Goal: Task Accomplishment & Management: Use online tool/utility

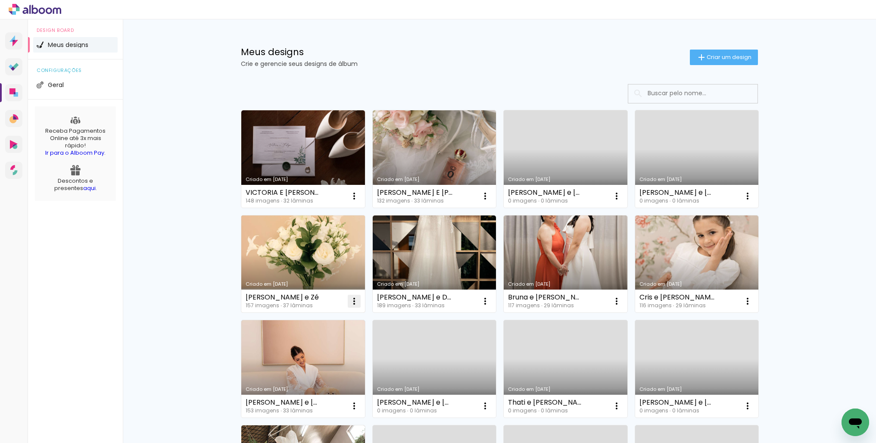
click at [355, 201] on iron-icon at bounding box center [354, 196] width 10 height 10
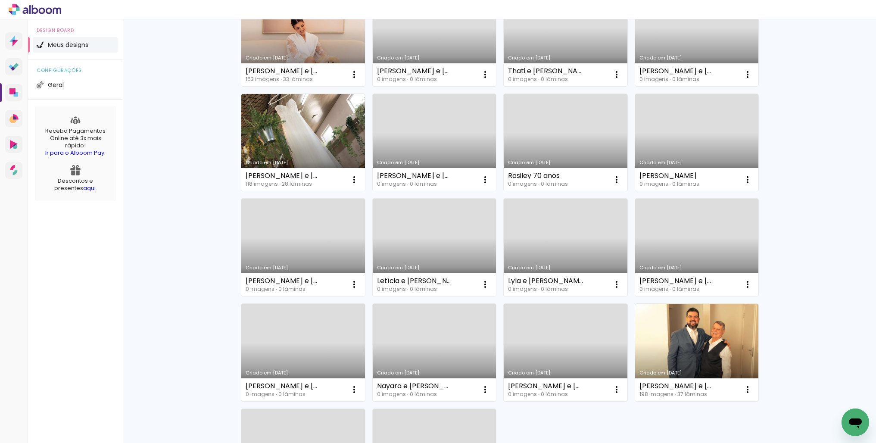
scroll to position [326, 0]
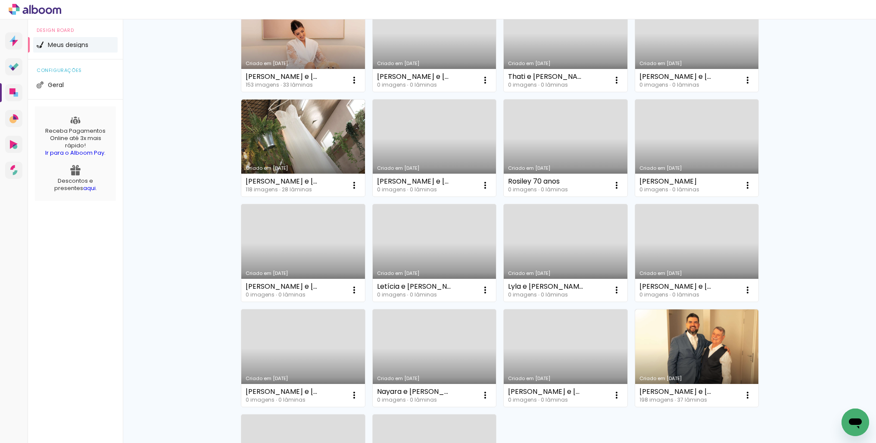
click at [433, 147] on link "Criado em [DATE]" at bounding box center [435, 148] width 124 height 97
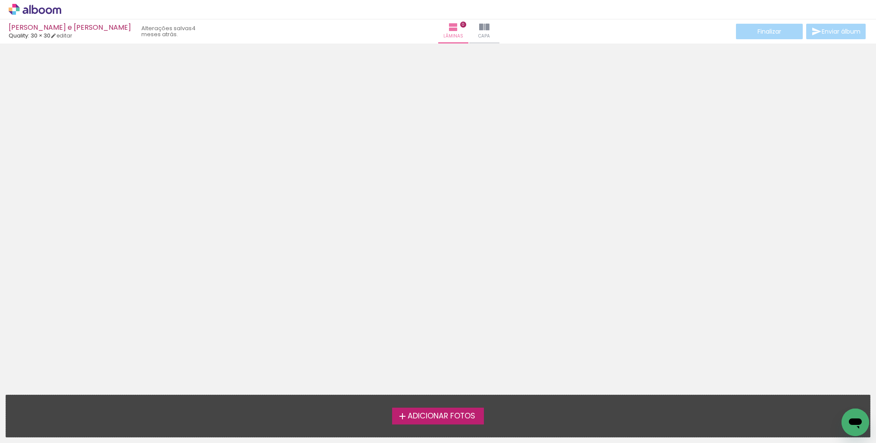
click at [432, 413] on span "Adicionar Fotos" at bounding box center [442, 416] width 68 height 8
click at [0, 0] on input "file" at bounding box center [0, 0] width 0 height 0
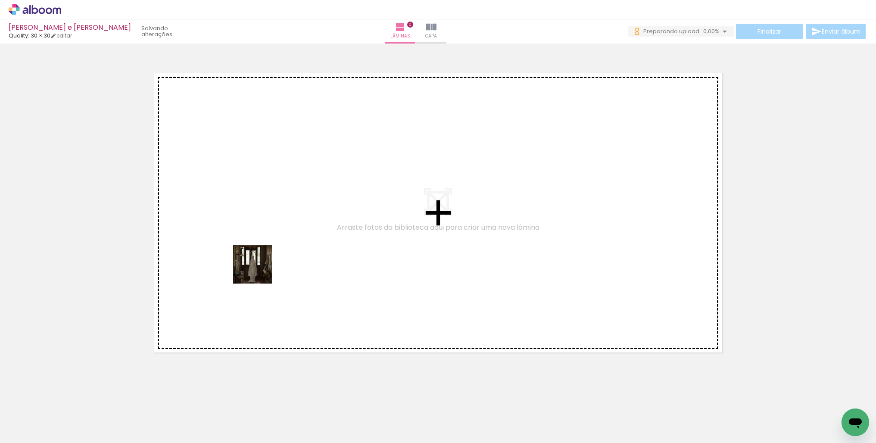
drag, startPoint x: 116, startPoint y: 402, endPoint x: 294, endPoint y: 238, distance: 241.5
click at [294, 238] on quentale-workspace at bounding box center [438, 221] width 876 height 443
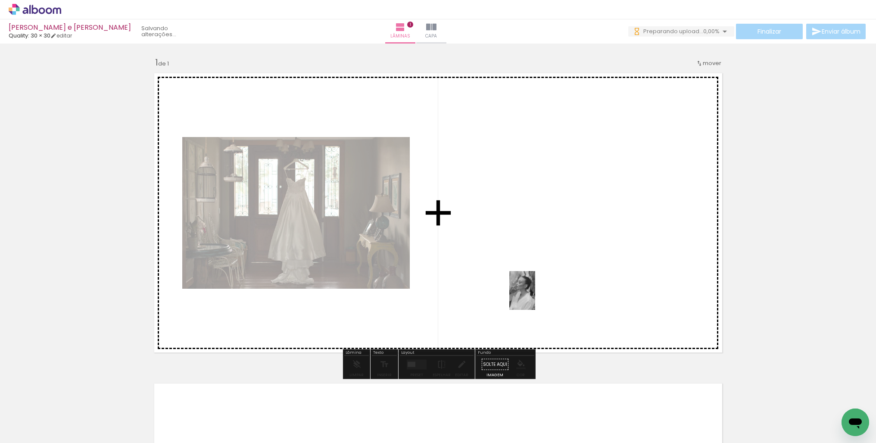
drag, startPoint x: 134, startPoint y: 419, endPoint x: 535, endPoint y: 297, distance: 419.9
click at [535, 297] on quentale-workspace at bounding box center [438, 221] width 876 height 443
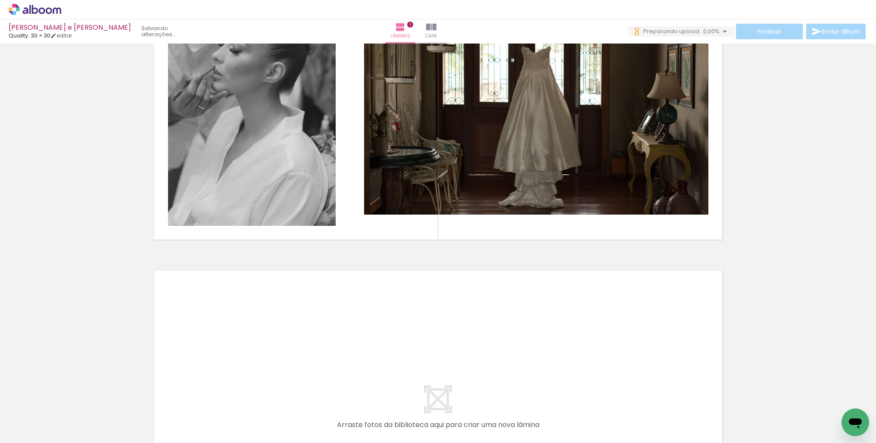
scroll to position [115, 0]
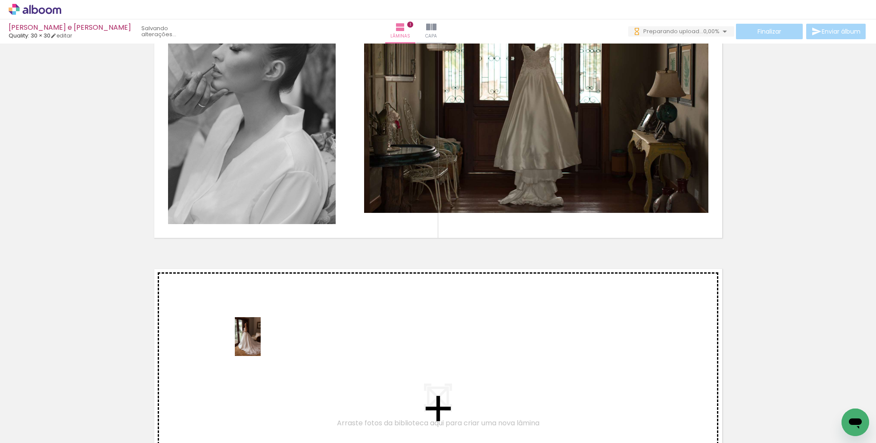
drag, startPoint x: 182, startPoint y: 409, endPoint x: 261, endPoint y: 343, distance: 102.2
click at [261, 343] on quentale-workspace at bounding box center [438, 221] width 876 height 443
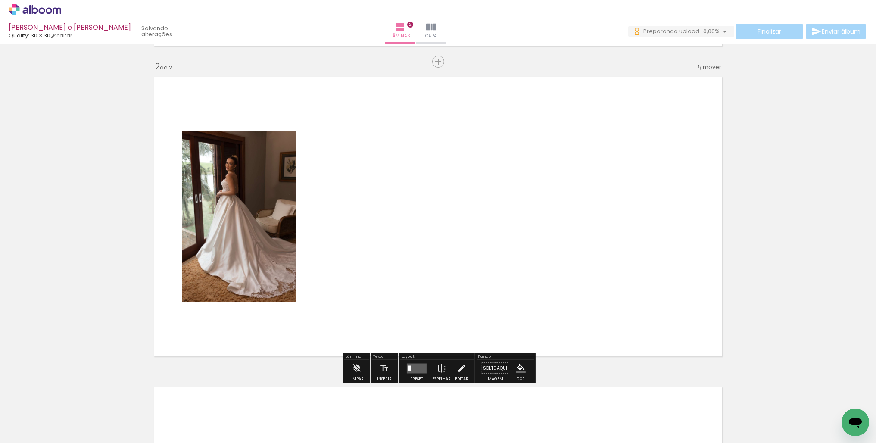
scroll to position [307, 0]
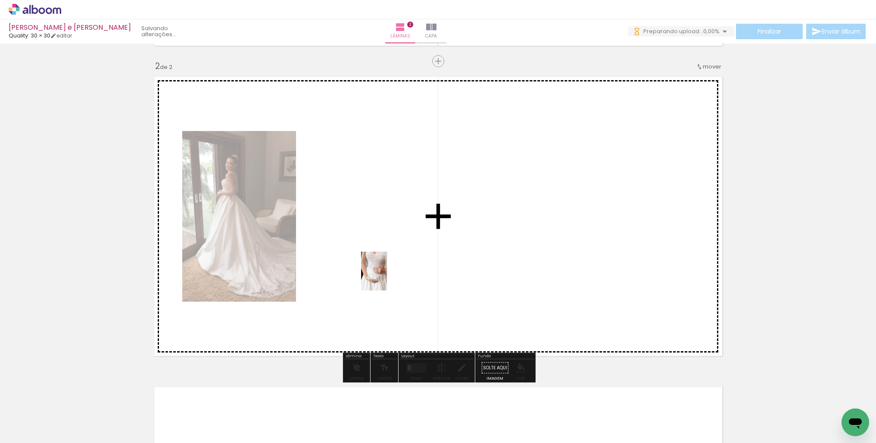
drag, startPoint x: 283, startPoint y: 407, endPoint x: 387, endPoint y: 278, distance: 166.1
click at [387, 278] on quentale-workspace at bounding box center [438, 221] width 876 height 443
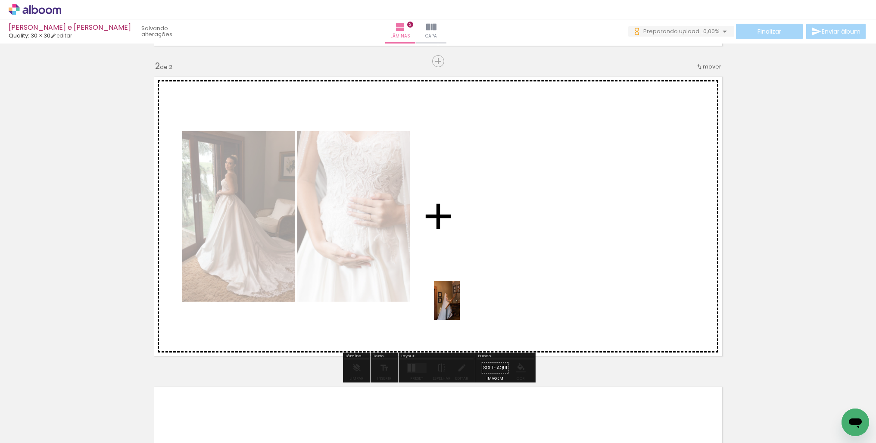
drag, startPoint x: 378, startPoint y: 419, endPoint x: 460, endPoint y: 301, distance: 143.6
click at [462, 301] on quentale-workspace at bounding box center [438, 221] width 876 height 443
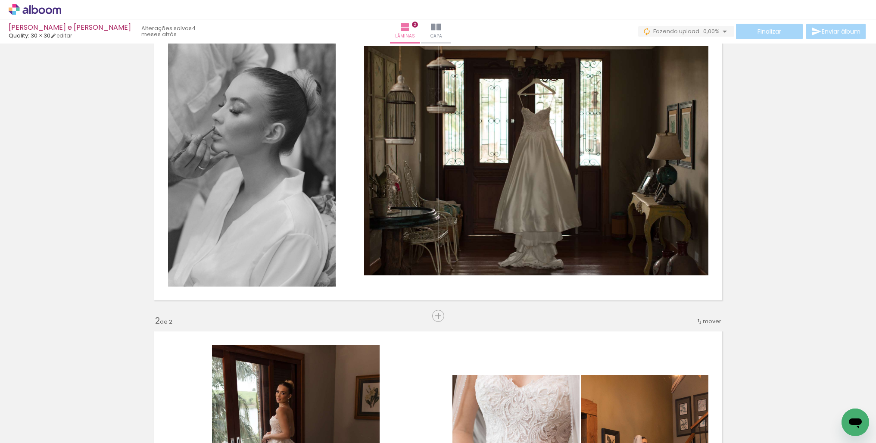
scroll to position [50, 0]
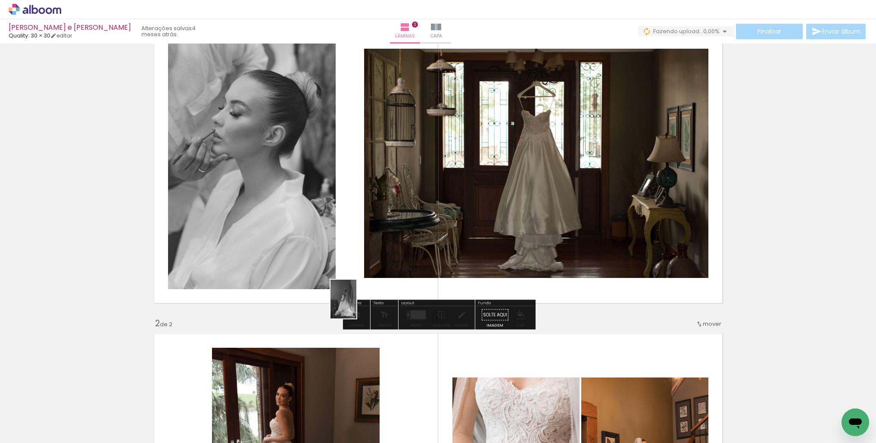
drag, startPoint x: 331, startPoint y: 417, endPoint x: 357, endPoint y: 295, distance: 124.7
click at [357, 295] on quentale-workspace at bounding box center [438, 221] width 876 height 443
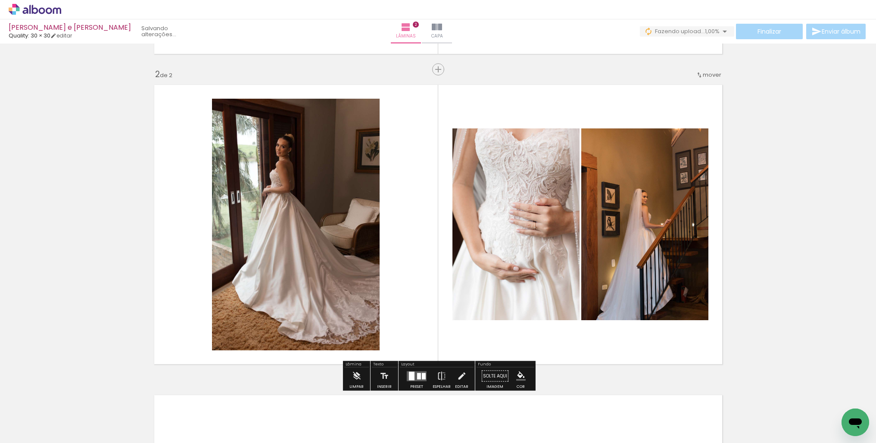
scroll to position [304, 0]
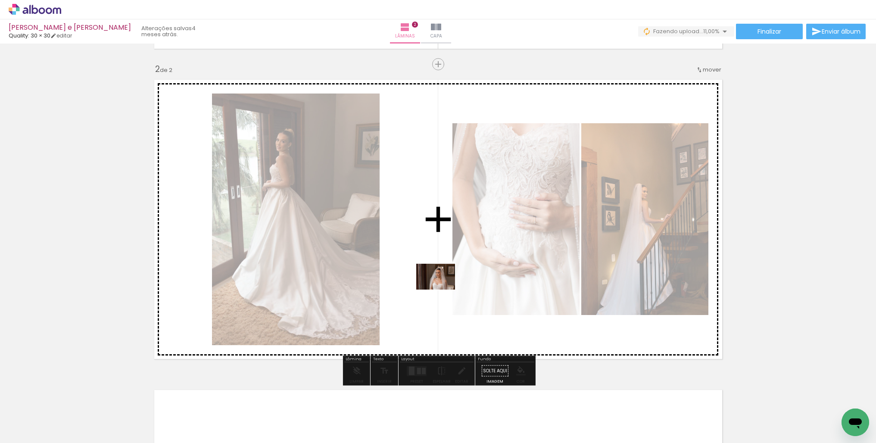
drag, startPoint x: 244, startPoint y: 410, endPoint x: 442, endPoint y: 290, distance: 231.7
click at [442, 290] on quentale-workspace at bounding box center [438, 221] width 876 height 443
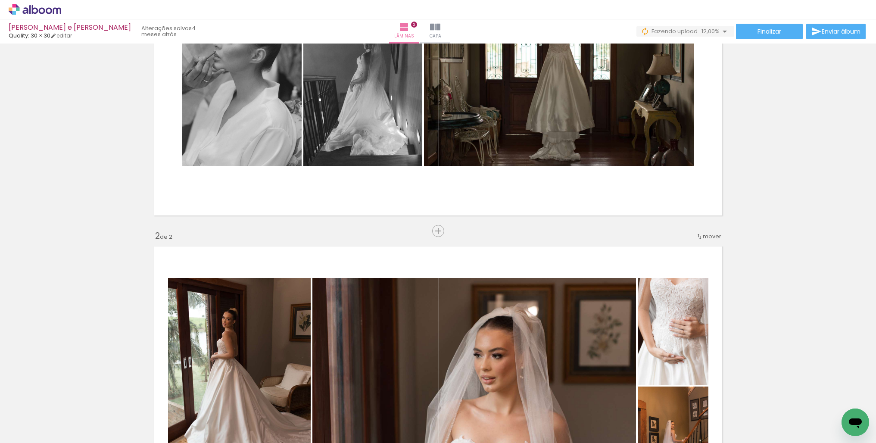
scroll to position [154, 0]
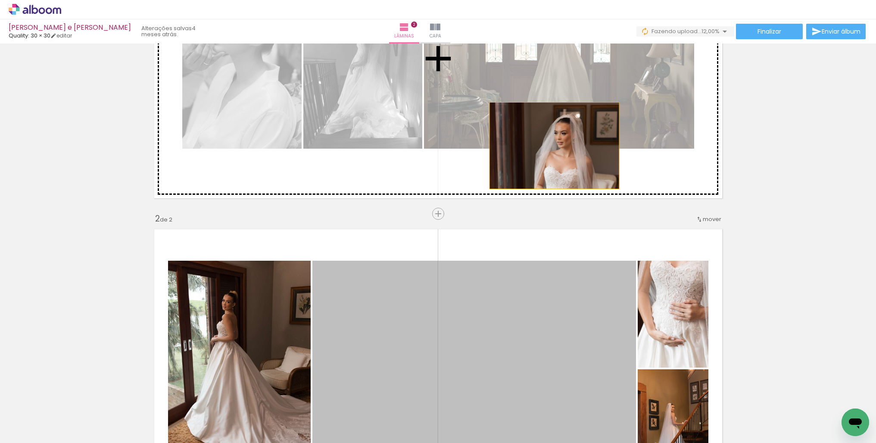
drag, startPoint x: 513, startPoint y: 345, endPoint x: 554, endPoint y: 146, distance: 203.3
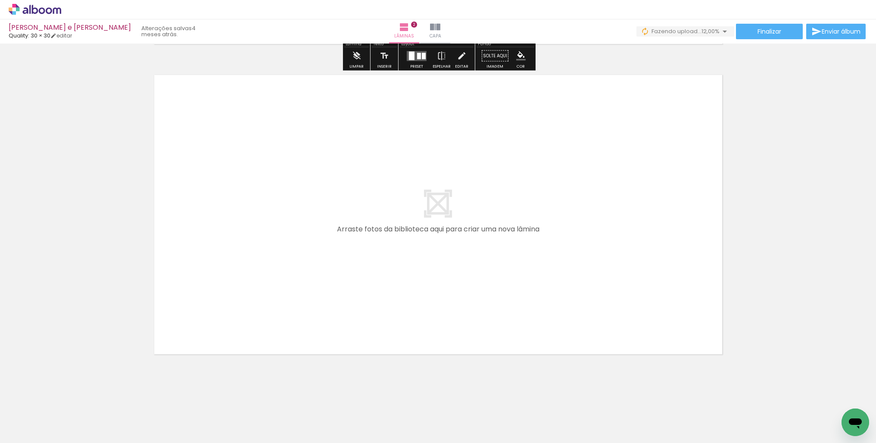
scroll to position [0, 287]
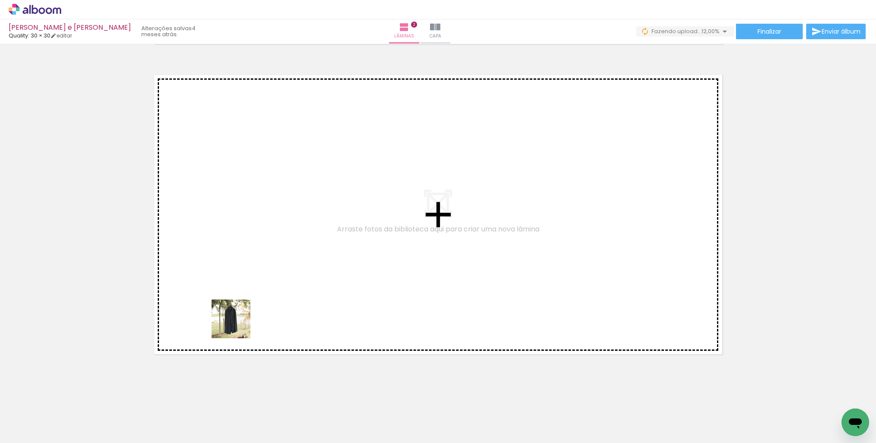
drag, startPoint x: 160, startPoint y: 412, endPoint x: 273, endPoint y: 293, distance: 164.3
click at [273, 293] on quentale-workspace at bounding box center [438, 221] width 876 height 443
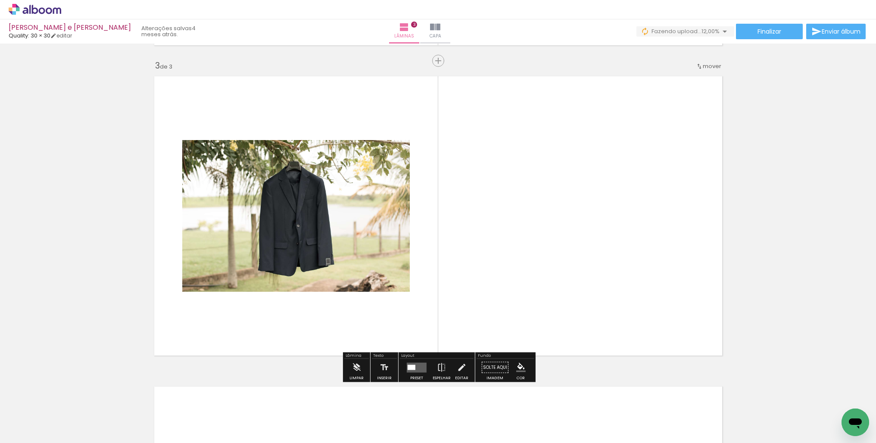
scroll to position [617, 0]
drag, startPoint x: 256, startPoint y: 381, endPoint x: 376, endPoint y: 295, distance: 147.2
click at [376, 295] on quentale-workspace at bounding box center [438, 221] width 876 height 443
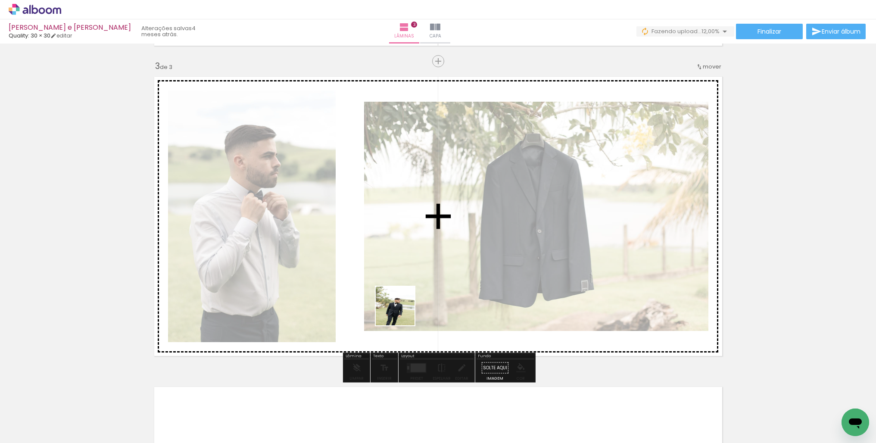
drag, startPoint x: 240, startPoint y: 407, endPoint x: 439, endPoint y: 292, distance: 230.0
click at [439, 292] on quentale-workspace at bounding box center [438, 221] width 876 height 443
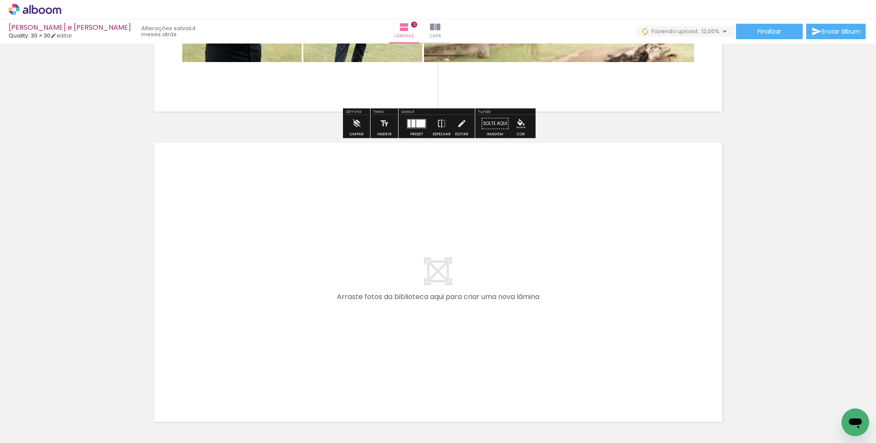
scroll to position [929, 0]
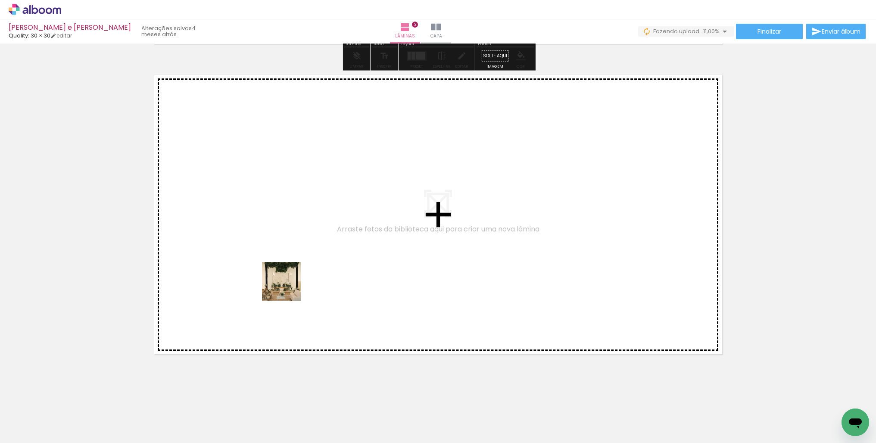
drag, startPoint x: 346, startPoint y: 418, endPoint x: 288, endPoint y: 287, distance: 143.4
click at [288, 287] on quentale-workspace at bounding box center [438, 221] width 876 height 443
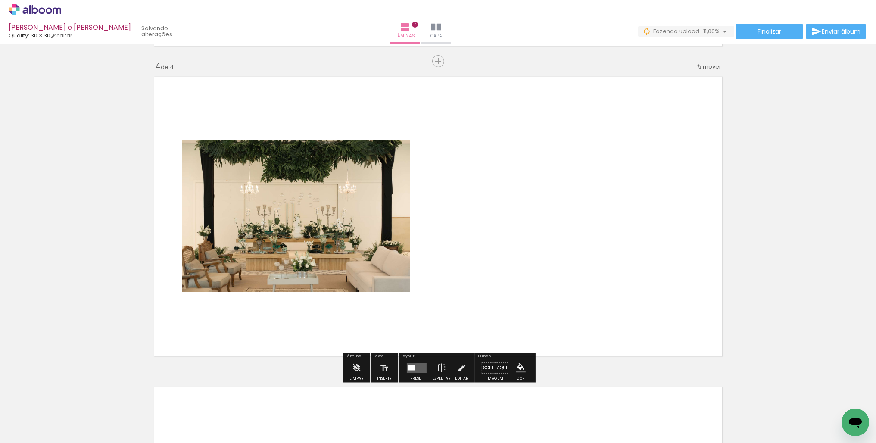
scroll to position [927, 0]
drag, startPoint x: 279, startPoint y: 415, endPoint x: 581, endPoint y: 251, distance: 343.1
click at [581, 251] on quentale-workspace at bounding box center [438, 221] width 876 height 443
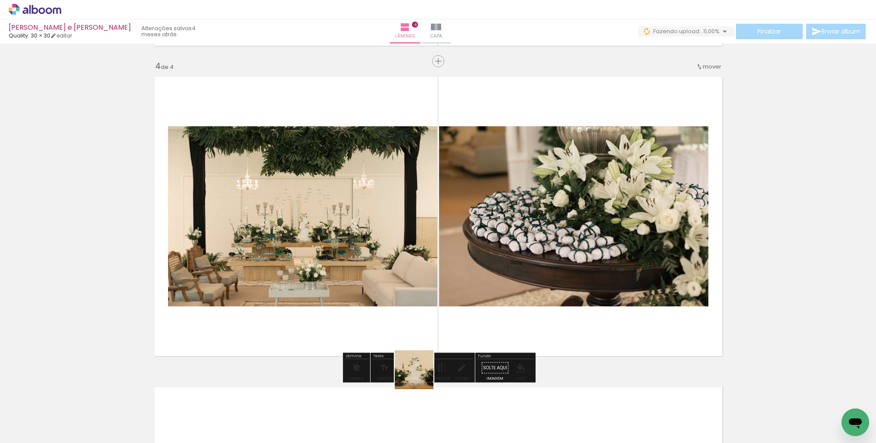
drag, startPoint x: 413, startPoint y: 384, endPoint x: 511, endPoint y: 268, distance: 152.4
click at [511, 268] on quentale-workspace at bounding box center [438, 221] width 876 height 443
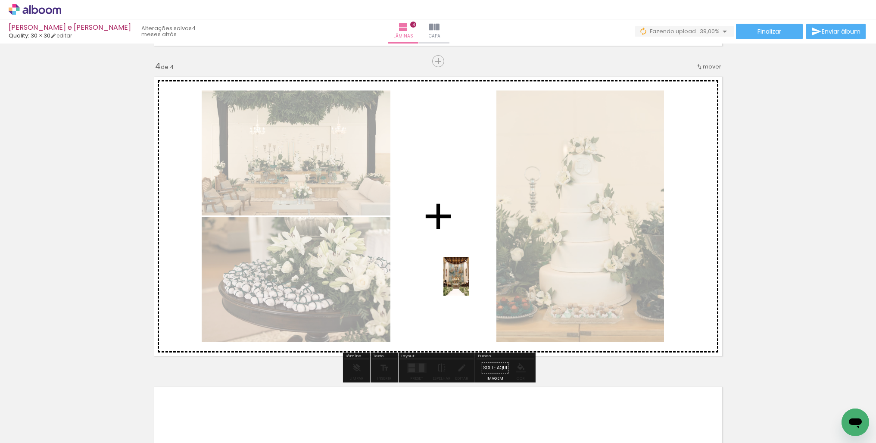
drag, startPoint x: 434, startPoint y: 397, endPoint x: 469, endPoint y: 283, distance: 119.8
click at [469, 283] on quentale-workspace at bounding box center [438, 221] width 876 height 443
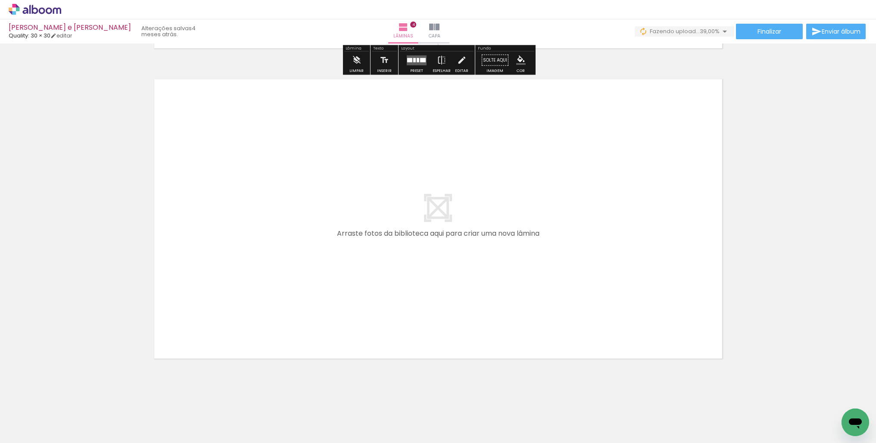
scroll to position [1239, 0]
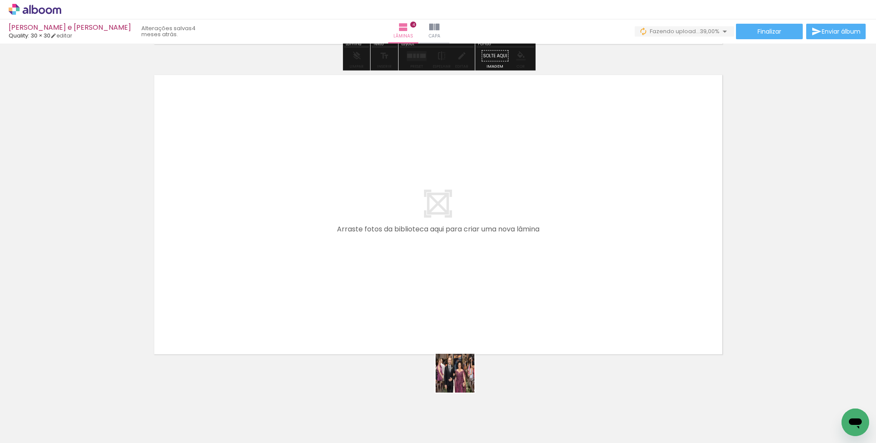
drag, startPoint x: 478, startPoint y: 415, endPoint x: 472, endPoint y: 359, distance: 55.9
click at [418, 303] on quentale-workspace at bounding box center [438, 221] width 876 height 443
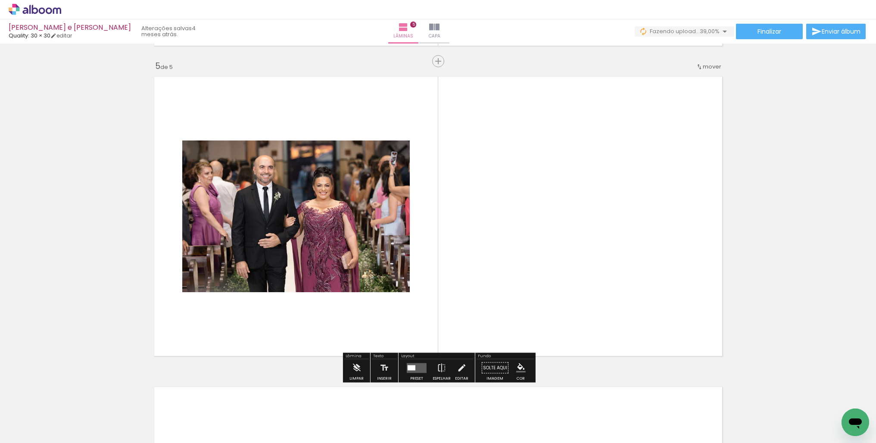
scroll to position [1238, 0]
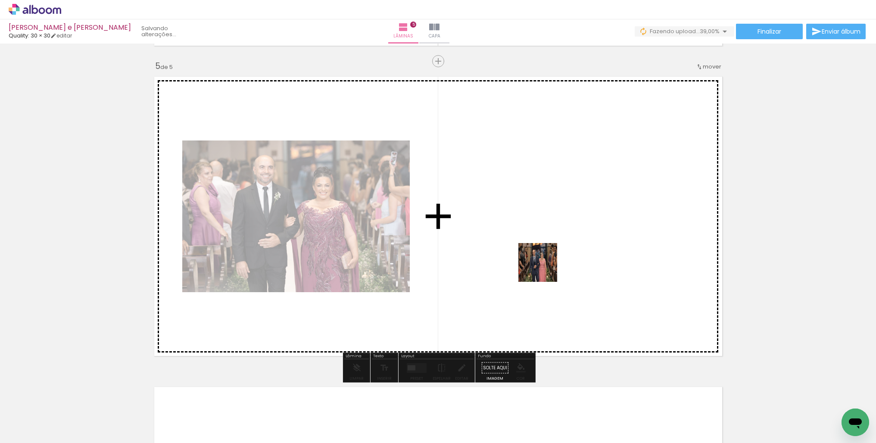
drag, startPoint x: 541, startPoint y: 373, endPoint x: 543, endPoint y: 264, distance: 108.6
click at [543, 264] on quentale-workspace at bounding box center [438, 221] width 876 height 443
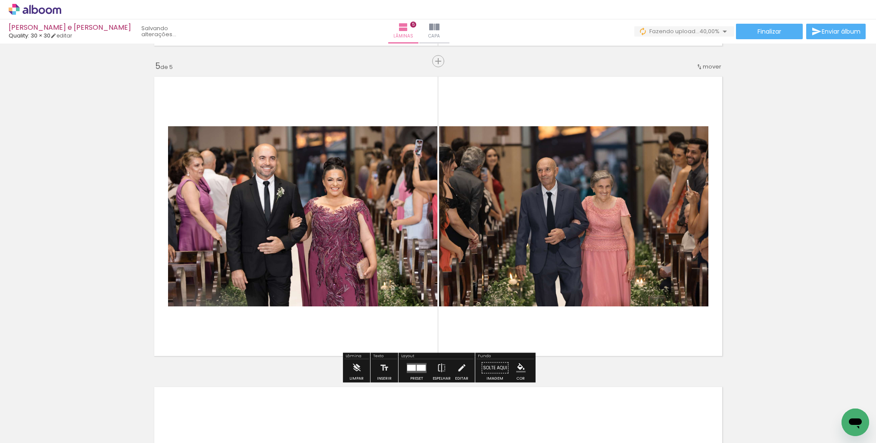
drag, startPoint x: 577, startPoint y: 408, endPoint x: 465, endPoint y: 331, distance: 136.0
click at [433, 312] on quentale-workspace at bounding box center [438, 221] width 876 height 443
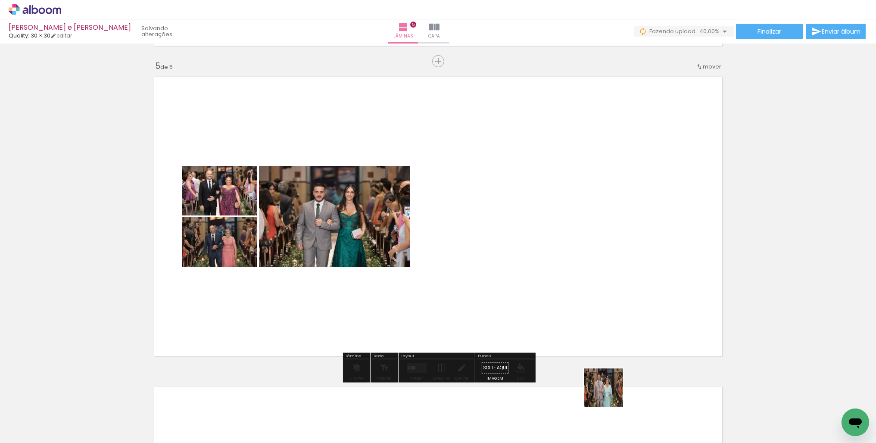
drag, startPoint x: 610, startPoint y: 394, endPoint x: 585, endPoint y: 263, distance: 133.8
click at [585, 263] on quentale-workspace at bounding box center [438, 221] width 876 height 443
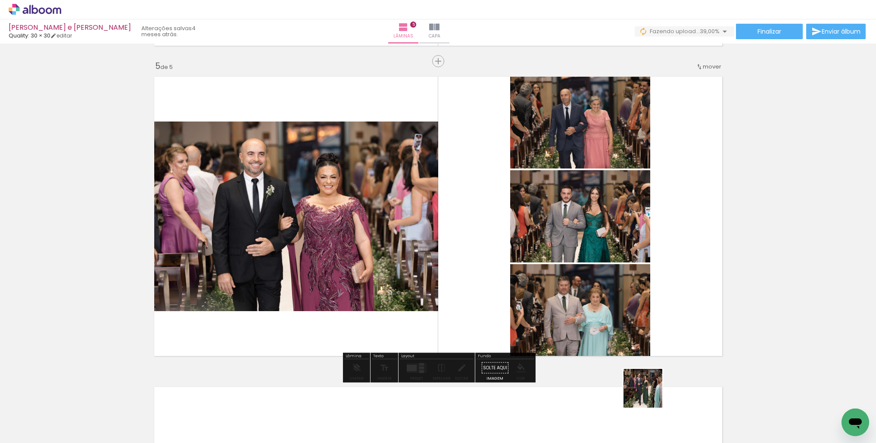
drag, startPoint x: 661, startPoint y: 405, endPoint x: 504, endPoint y: 291, distance: 193.8
click at [469, 274] on quentale-workspace at bounding box center [438, 221] width 876 height 443
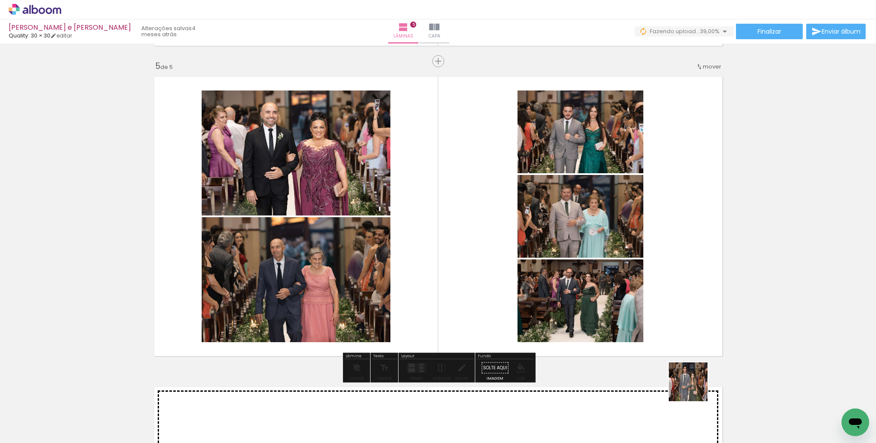
drag, startPoint x: 701, startPoint y: 406, endPoint x: 687, endPoint y: 316, distance: 91.1
click at [650, 270] on quentale-workspace at bounding box center [438, 221] width 876 height 443
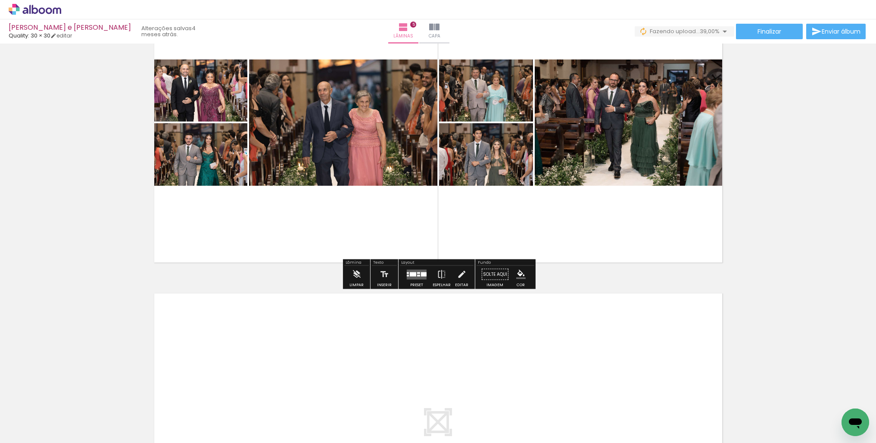
scroll to position [0, 674]
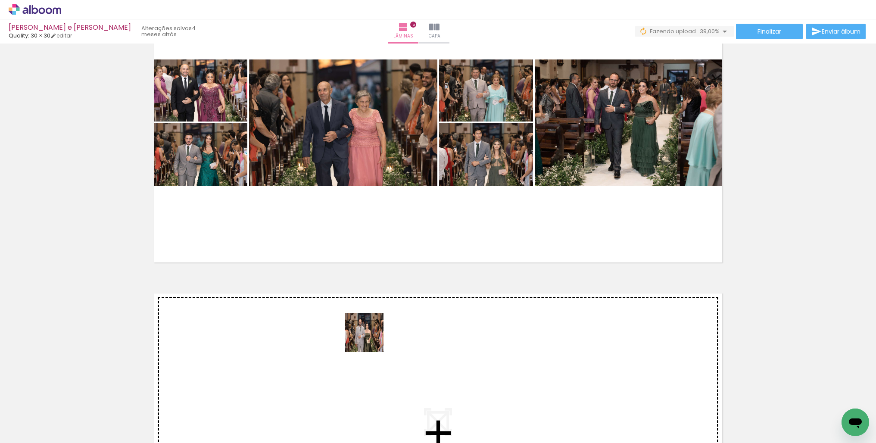
drag, startPoint x: 387, startPoint y: 416, endPoint x: 371, endPoint y: 339, distance: 78.5
click at [371, 339] on quentale-workspace at bounding box center [438, 221] width 876 height 443
